Goal: Check status

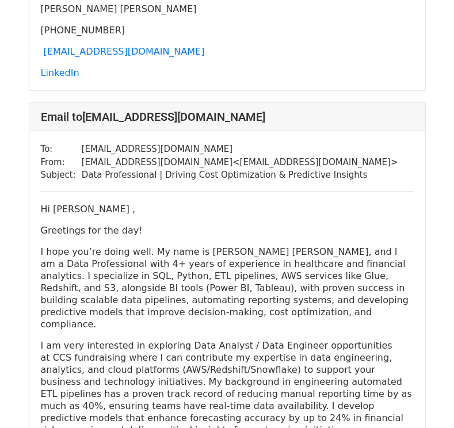
scroll to position [552, 0]
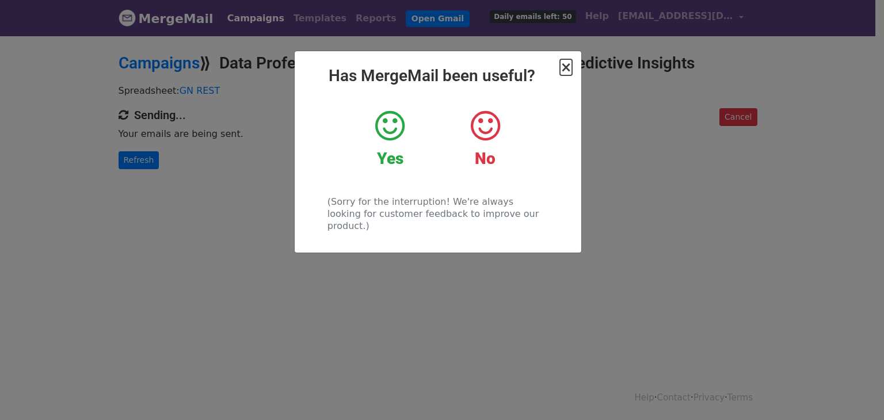
click at [569, 70] on span "×" at bounding box center [566, 67] width 12 height 16
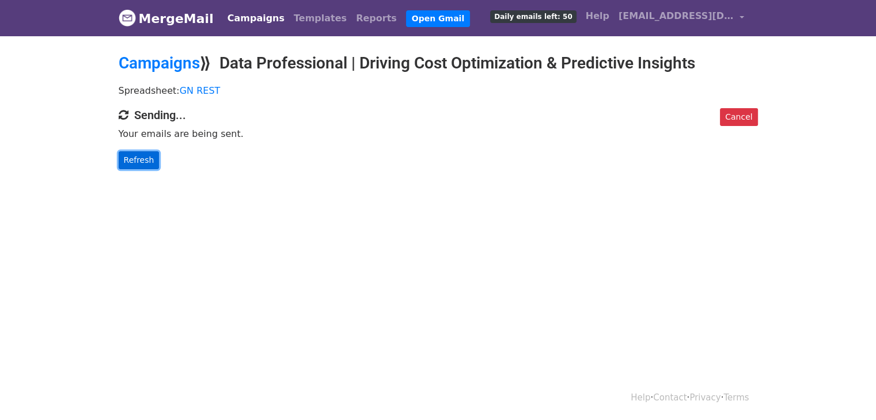
click at [132, 159] on link "Refresh" at bounding box center [139, 160] width 41 height 18
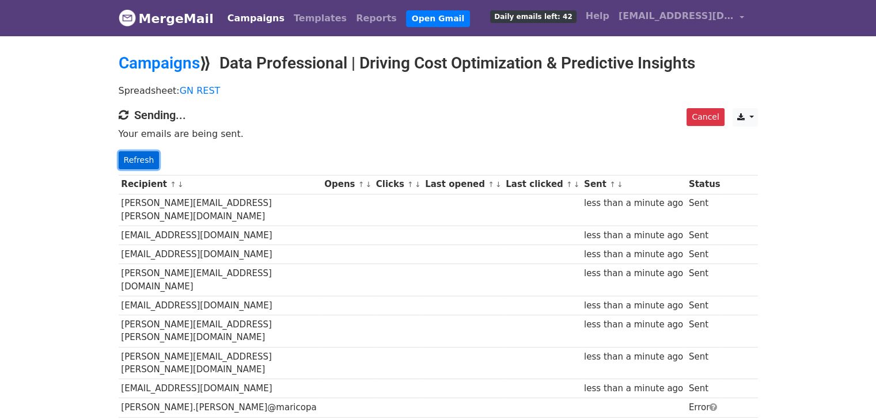
click at [133, 159] on link "Refresh" at bounding box center [139, 160] width 41 height 18
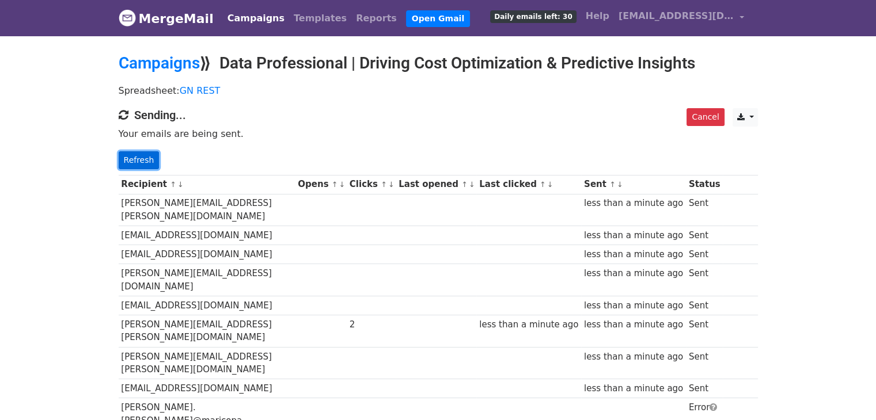
click at [133, 155] on link "Refresh" at bounding box center [139, 160] width 41 height 18
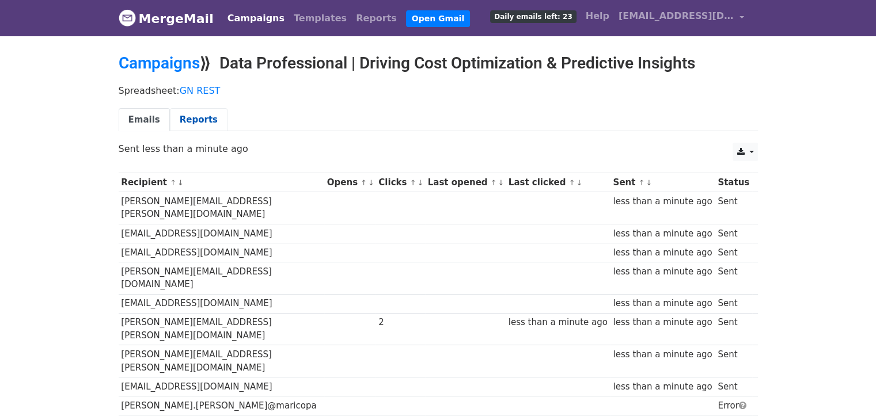
click at [185, 117] on link "Reports" at bounding box center [199, 120] width 58 height 24
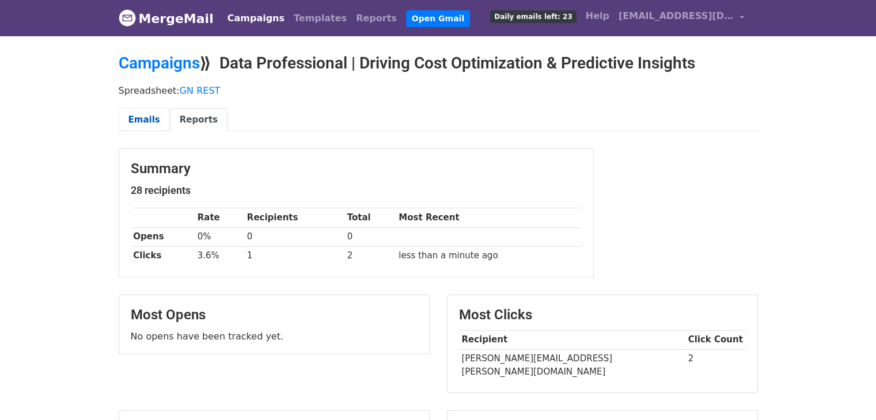
click at [145, 119] on link "Emails" at bounding box center [144, 120] width 51 height 24
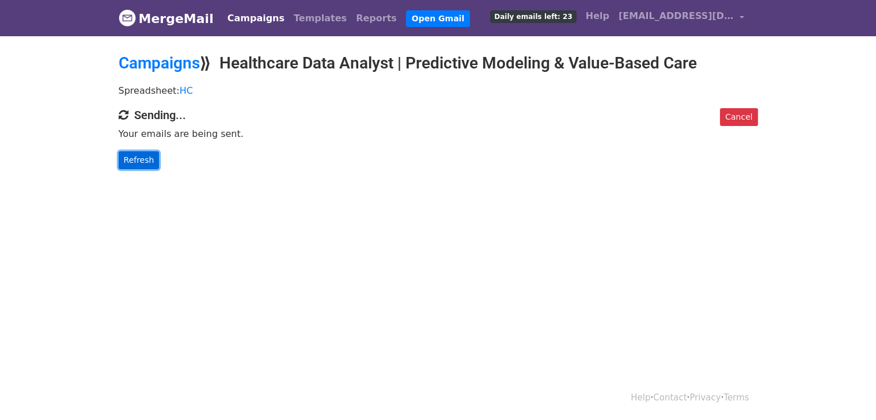
click at [145, 156] on link "Refresh" at bounding box center [139, 160] width 41 height 18
click at [136, 153] on link "Refresh" at bounding box center [139, 160] width 41 height 18
click at [140, 156] on link "Refresh" at bounding box center [139, 160] width 41 height 18
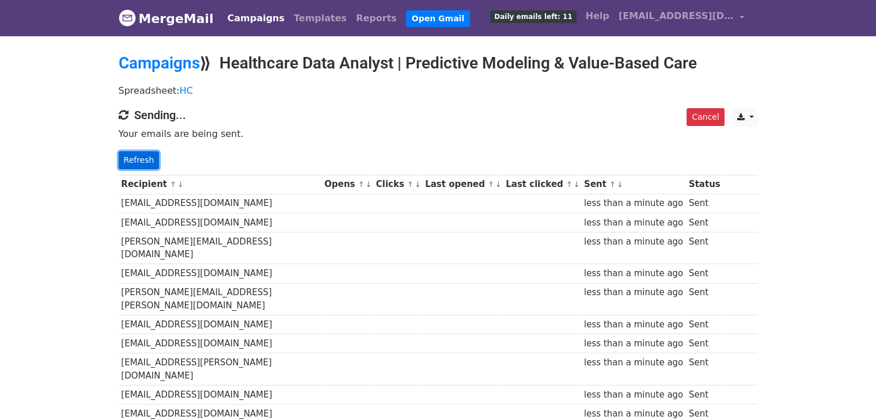
click at [139, 159] on link "Refresh" at bounding box center [139, 160] width 41 height 18
click at [139, 153] on link "Refresh" at bounding box center [139, 160] width 41 height 18
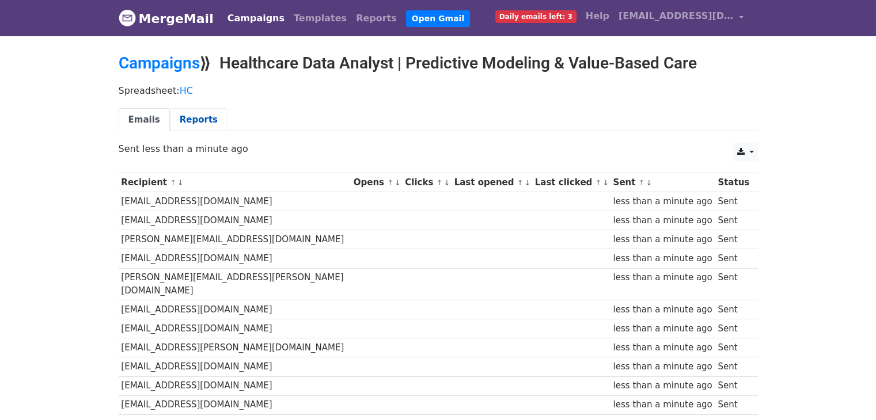
click at [195, 120] on link "Reports" at bounding box center [199, 120] width 58 height 24
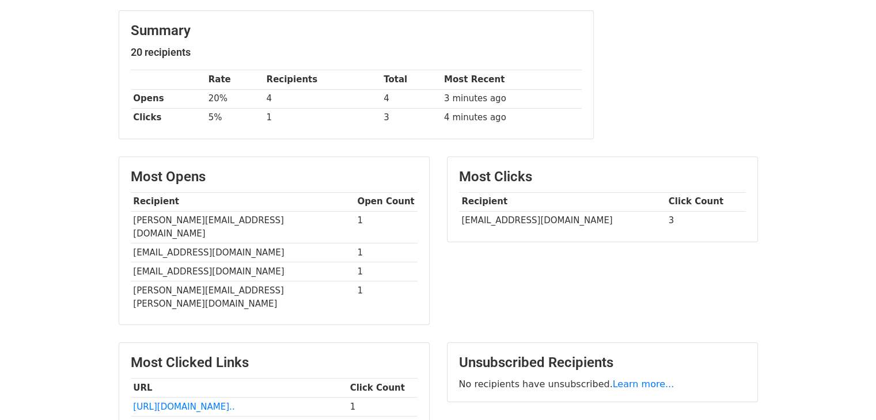
scroll to position [260, 0]
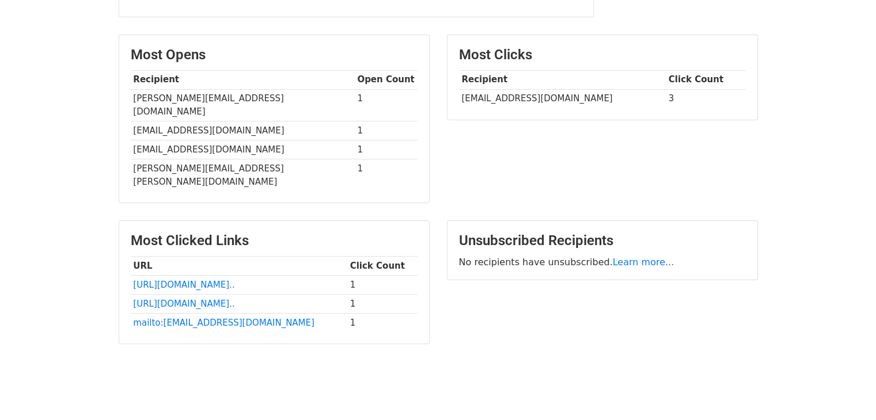
scroll to position [260, 0]
click at [170, 299] on link "[URL][DOMAIN_NAME].." at bounding box center [183, 304] width 101 height 10
click at [201, 280] on link "[URL][DOMAIN_NAME].." at bounding box center [183, 285] width 101 height 10
